Goal: Transaction & Acquisition: Purchase product/service

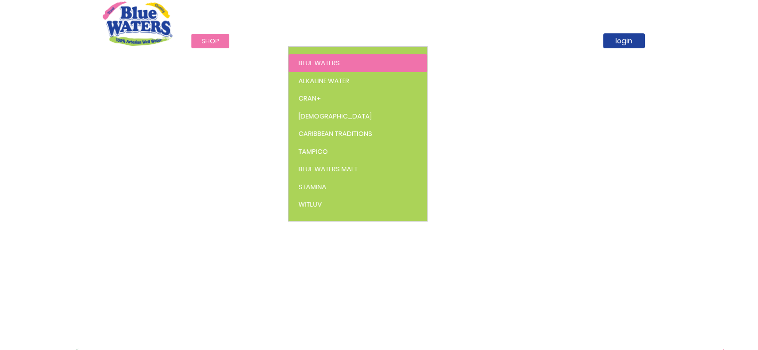
click at [310, 59] on span "Blue Waters" at bounding box center [318, 62] width 41 height 9
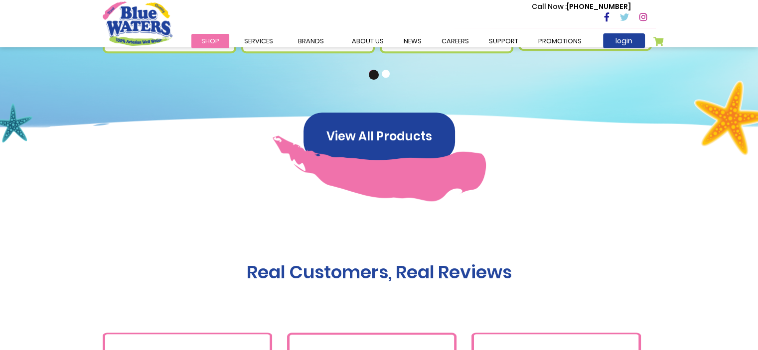
scroll to position [847, 0]
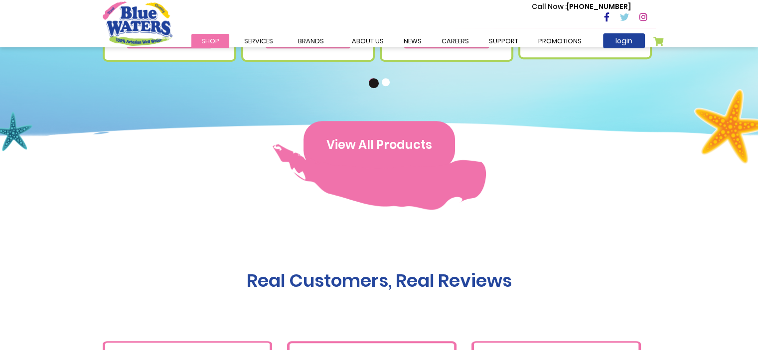
click at [354, 138] on button "View All Products" at bounding box center [378, 145] width 151 height 48
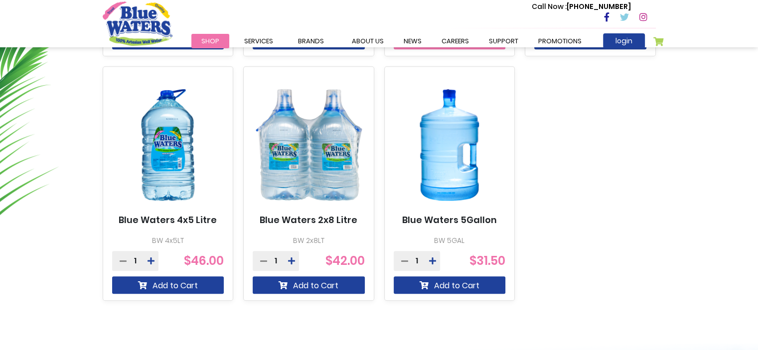
scroll to position [598, 0]
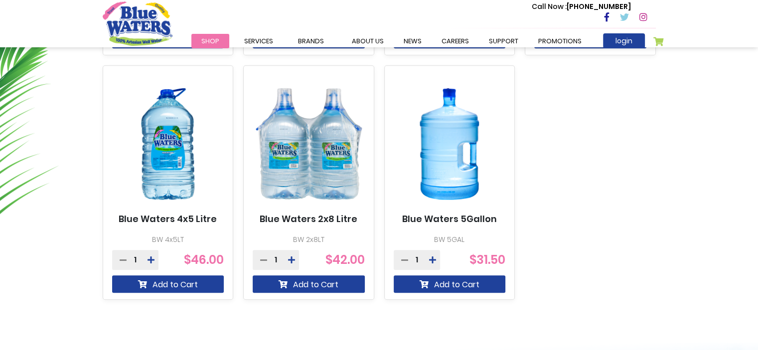
click at [456, 141] on img at bounding box center [449, 144] width 112 height 140
